Goal: Task Accomplishment & Management: Use online tool/utility

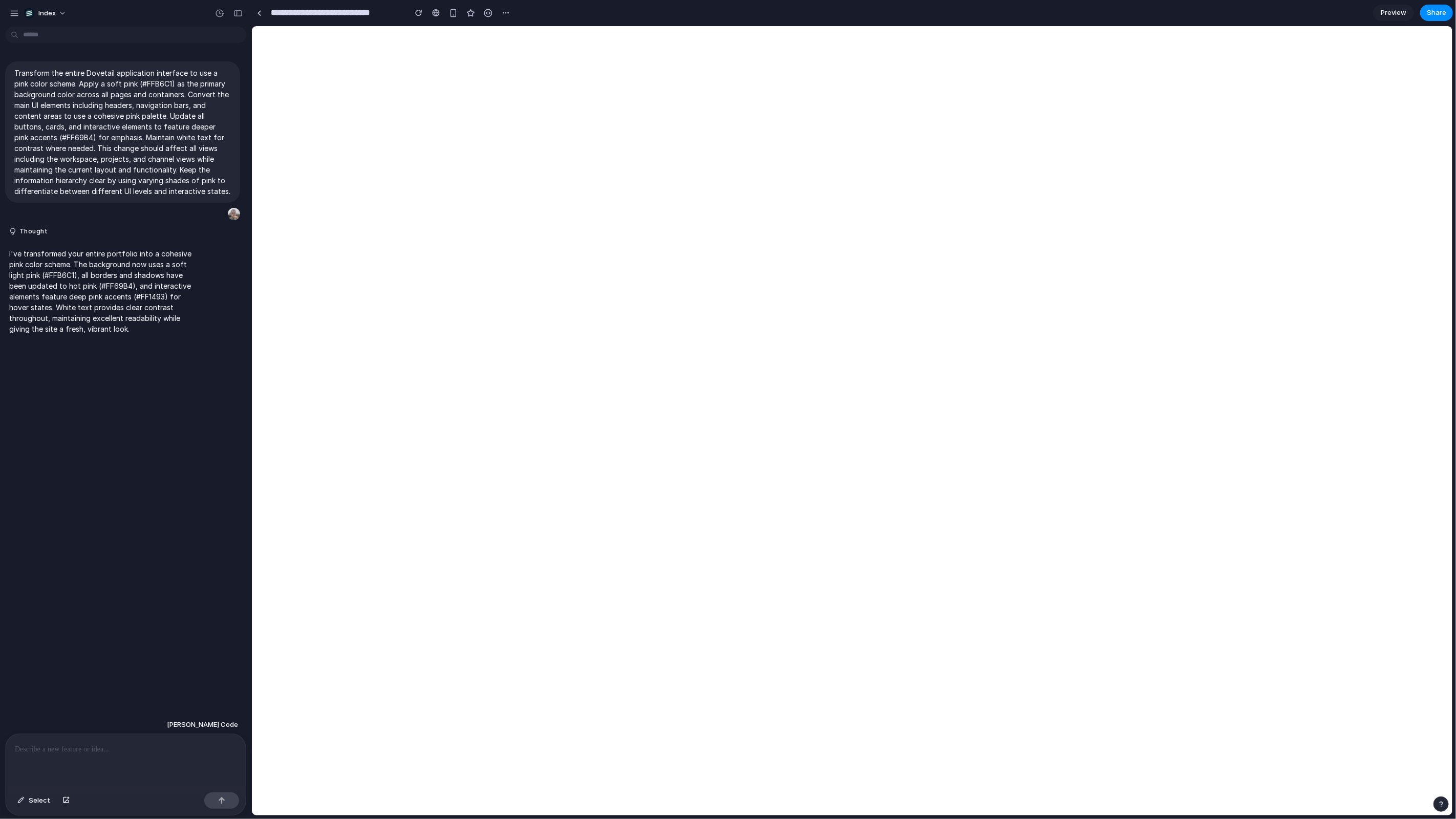
click at [510, 6] on div at bounding box center [506, 12] width 15 height 15
click at [504, 11] on div "button" at bounding box center [506, 13] width 8 height 8
click at [532, 37] on span "Duplicate" at bounding box center [532, 35] width 32 height 10
click at [262, 9] on link at bounding box center [259, 12] width 15 height 15
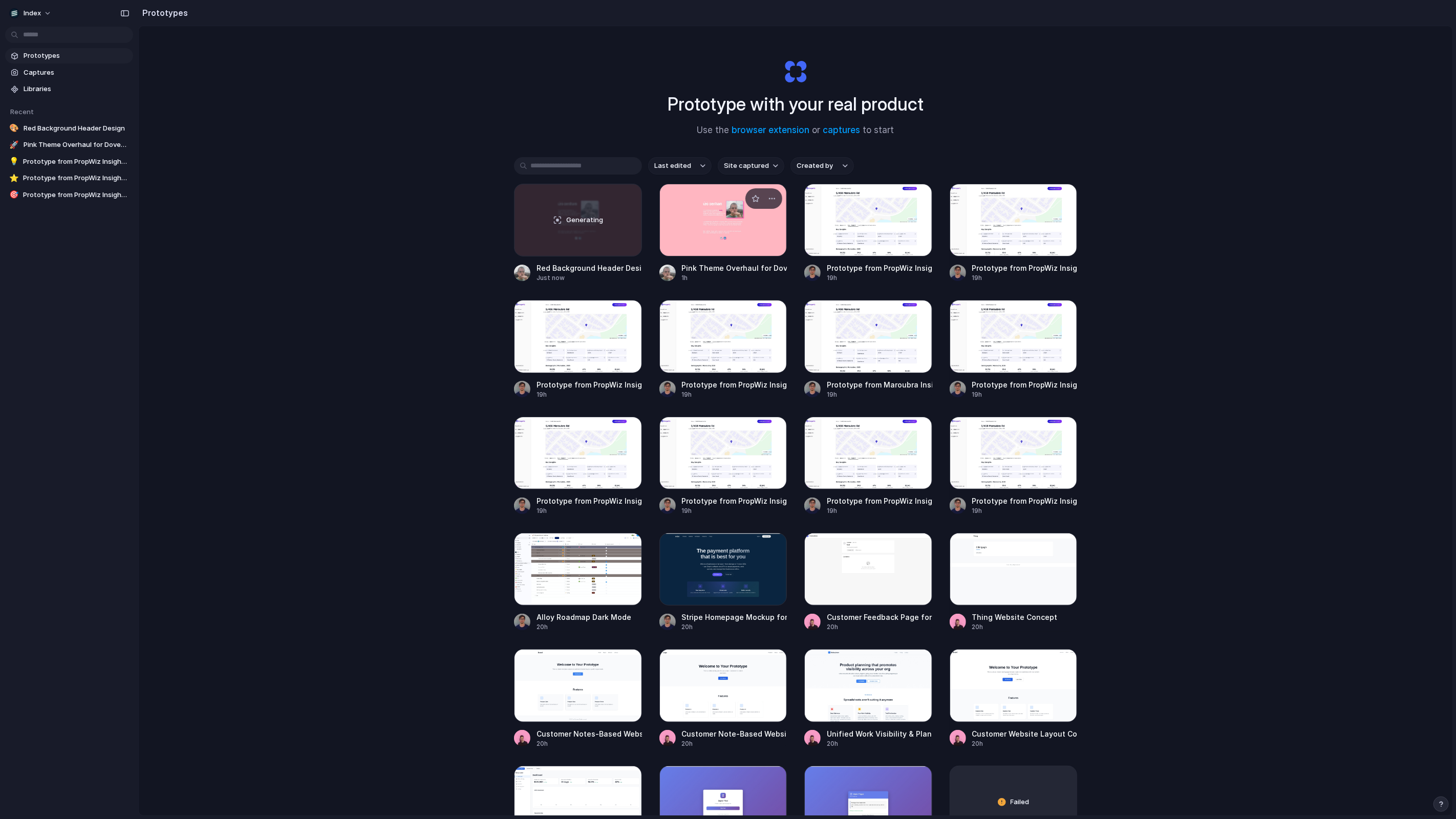
click at [711, 257] on link "Pink Theme Overhaul for Dovetail 1h" at bounding box center [723, 233] width 128 height 99
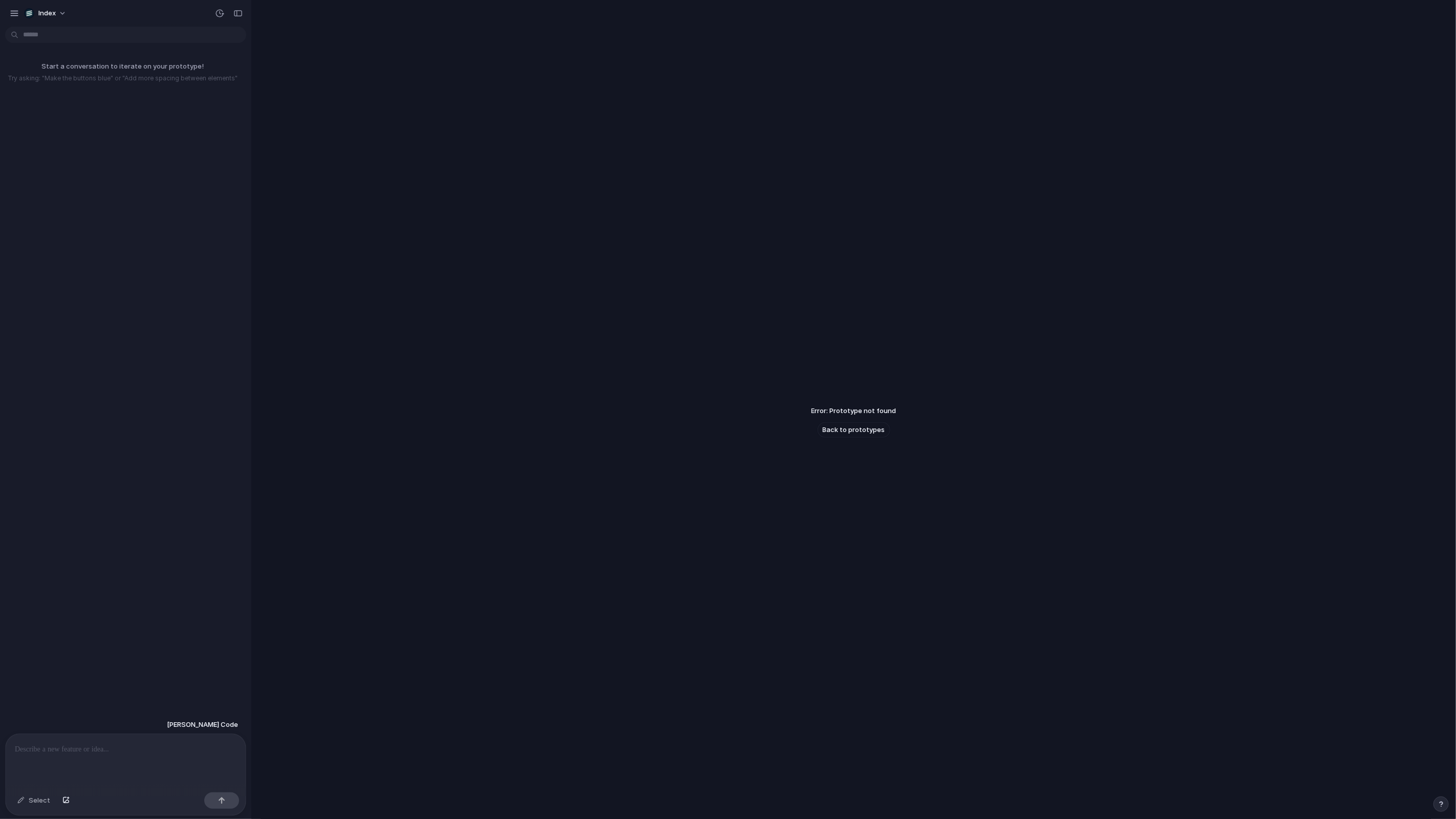
click at [109, 769] on div at bounding box center [125, 761] width 240 height 54
click at [113, 760] on div at bounding box center [125, 761] width 240 height 54
click at [113, 756] on div at bounding box center [125, 761] width 240 height 54
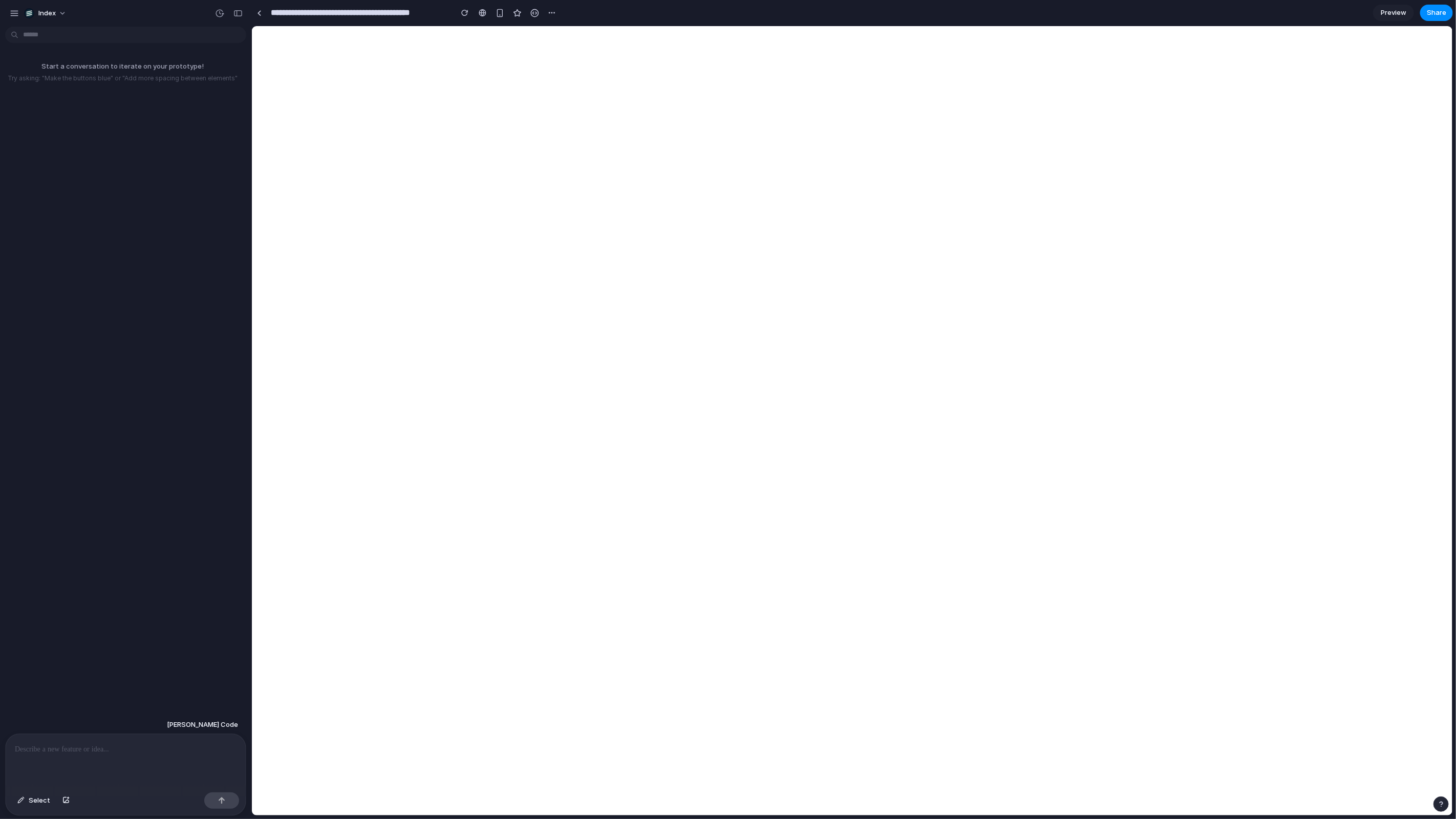
click at [54, 747] on p at bounding box center [125, 750] width 222 height 13
type input "**********"
